Goal: Find specific page/section: Find specific page/section

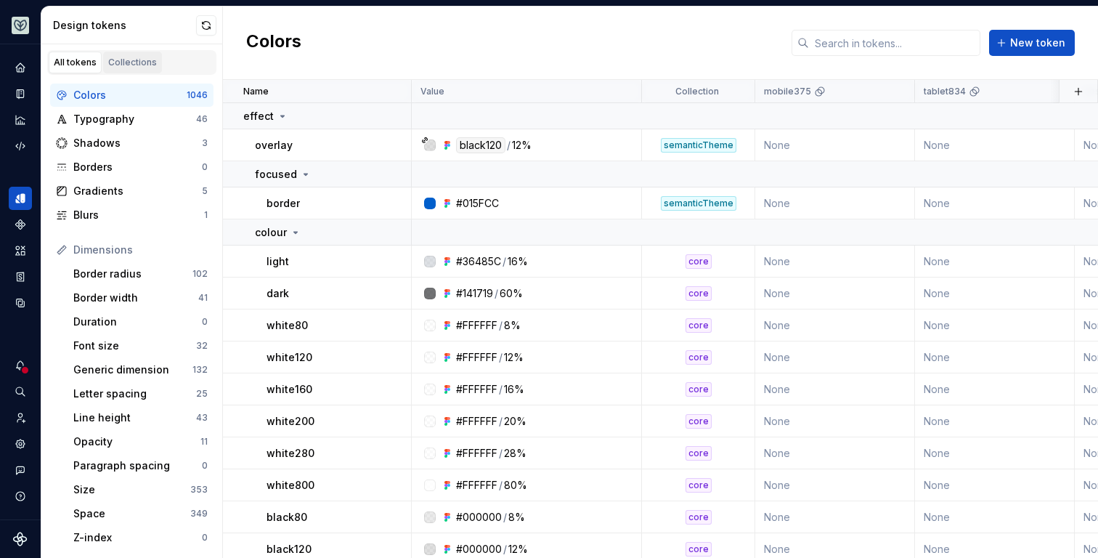
click at [119, 67] on div "Collections" at bounding box center [132, 63] width 49 height 12
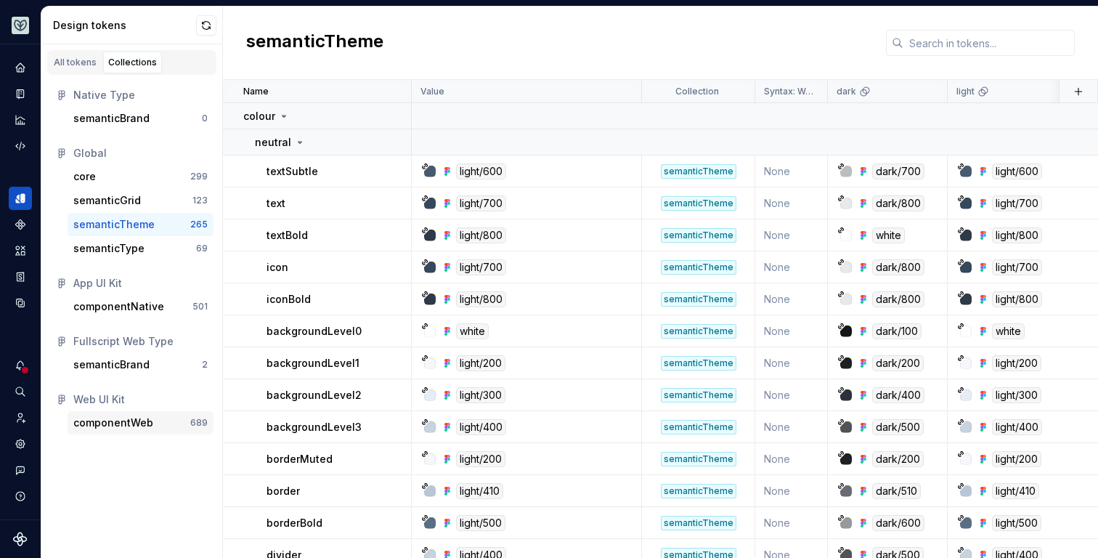
click at [123, 424] on div "componentWeb" at bounding box center [113, 422] width 80 height 15
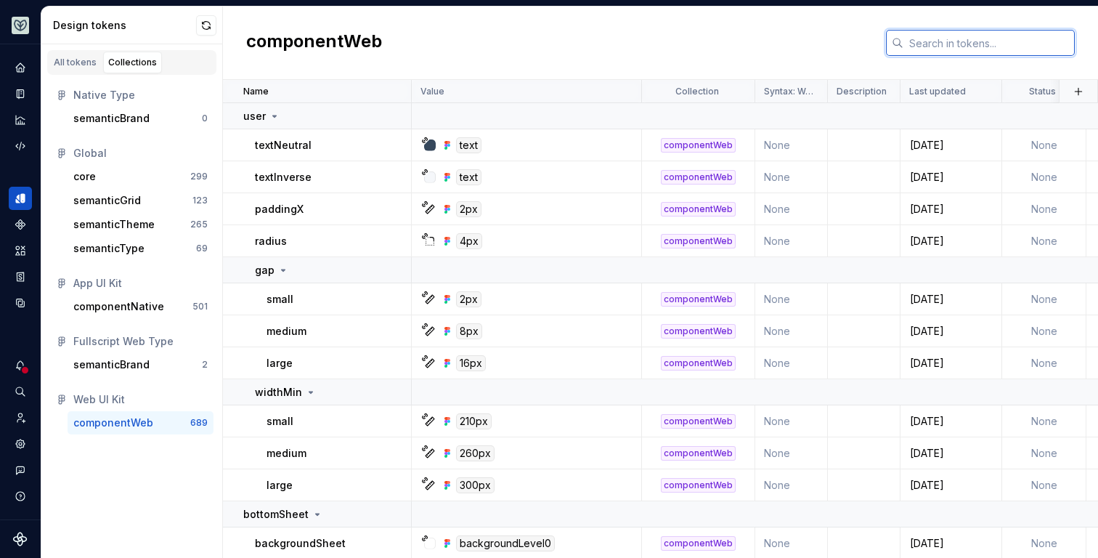
click at [952, 46] on input "text" at bounding box center [989, 43] width 171 height 26
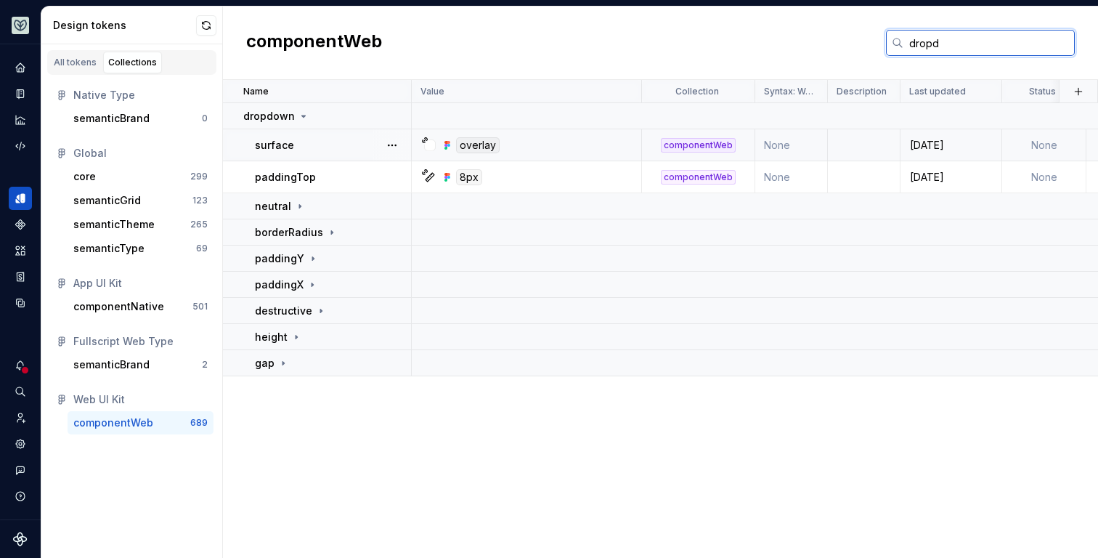
type input "dropd"
click at [308, 283] on icon at bounding box center [313, 285] width 12 height 12
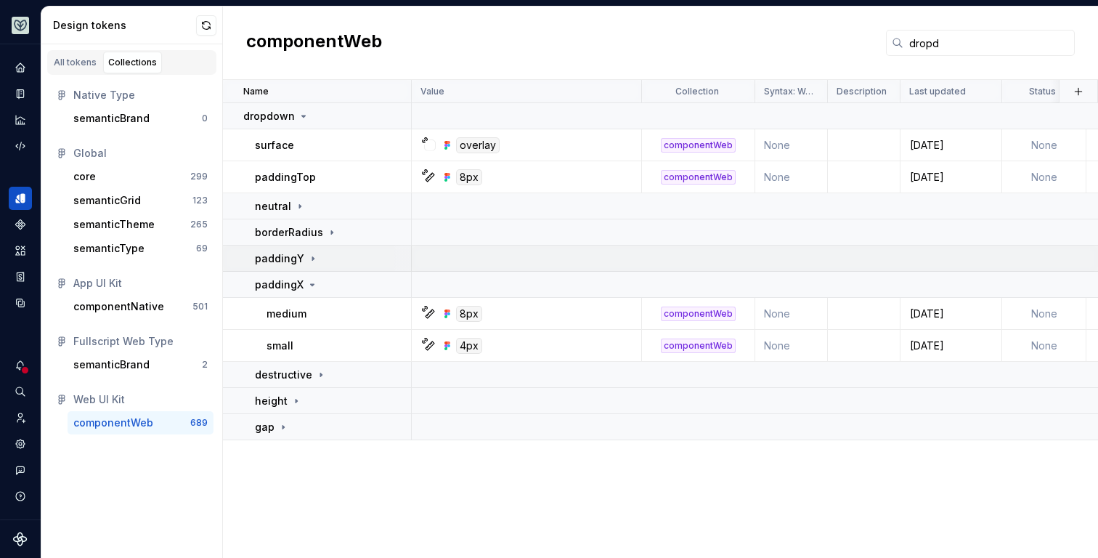
click at [312, 258] on icon at bounding box center [312, 258] width 1 height 4
